Goal: Find specific page/section: Find specific page/section

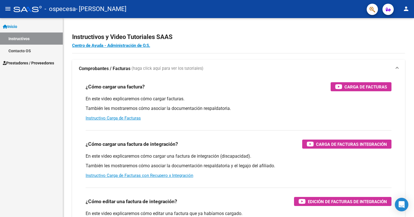
click at [408, 11] on mat-icon "person" at bounding box center [406, 8] width 7 height 7
click at [397, 25] on button "person Mi Perfil" at bounding box center [395, 24] width 34 height 14
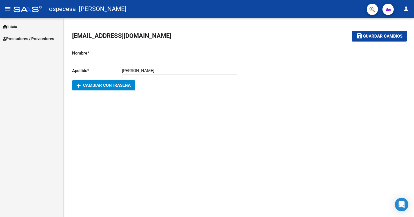
click at [151, 56] on div "Ingresar nombre" at bounding box center [179, 51] width 115 height 12
click at [13, 25] on span "Inicio" at bounding box center [10, 26] width 14 height 6
click at [17, 36] on span "Prestadores / Proveedores" at bounding box center [28, 39] width 51 height 6
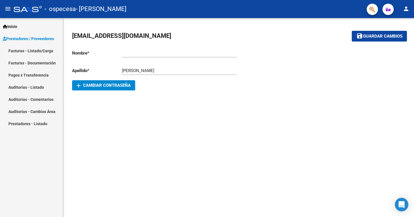
click at [21, 52] on link "Facturas - Listado/Carga" at bounding box center [31, 51] width 63 height 12
